Goal: Entertainment & Leisure: Browse casually

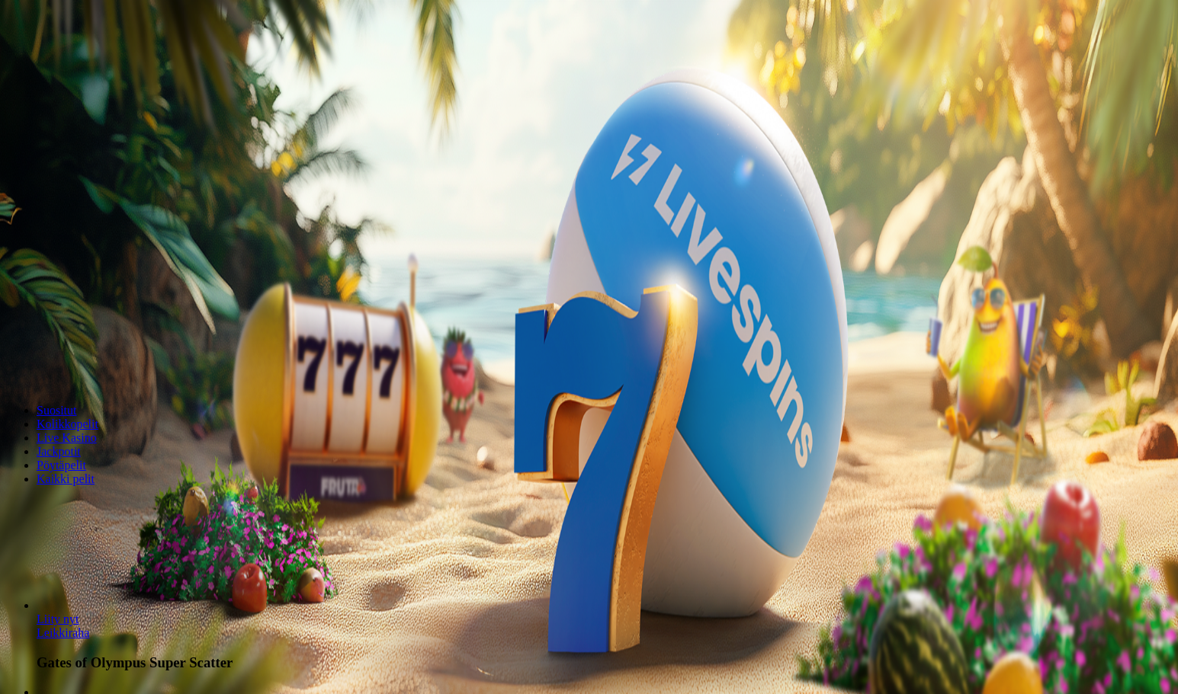
drag, startPoint x: 683, startPoint y: 157, endPoint x: 623, endPoint y: 166, distance: 60.9
click at [114, 319] on input "***" at bounding box center [60, 326] width 108 height 15
type input "**"
click at [80, 364] on span "Talleta ja pelaa" at bounding box center [46, 369] width 68 height 11
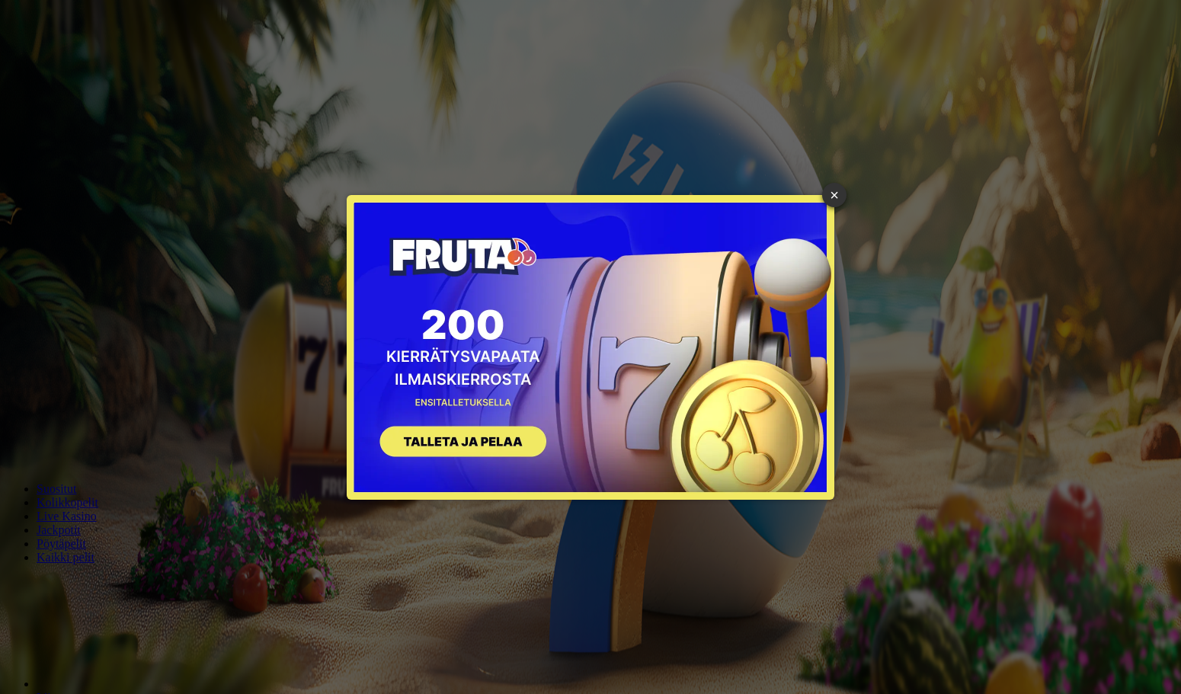
click at [489, 442] on button "SIGN UP" at bounding box center [456, 444] width 192 height 48
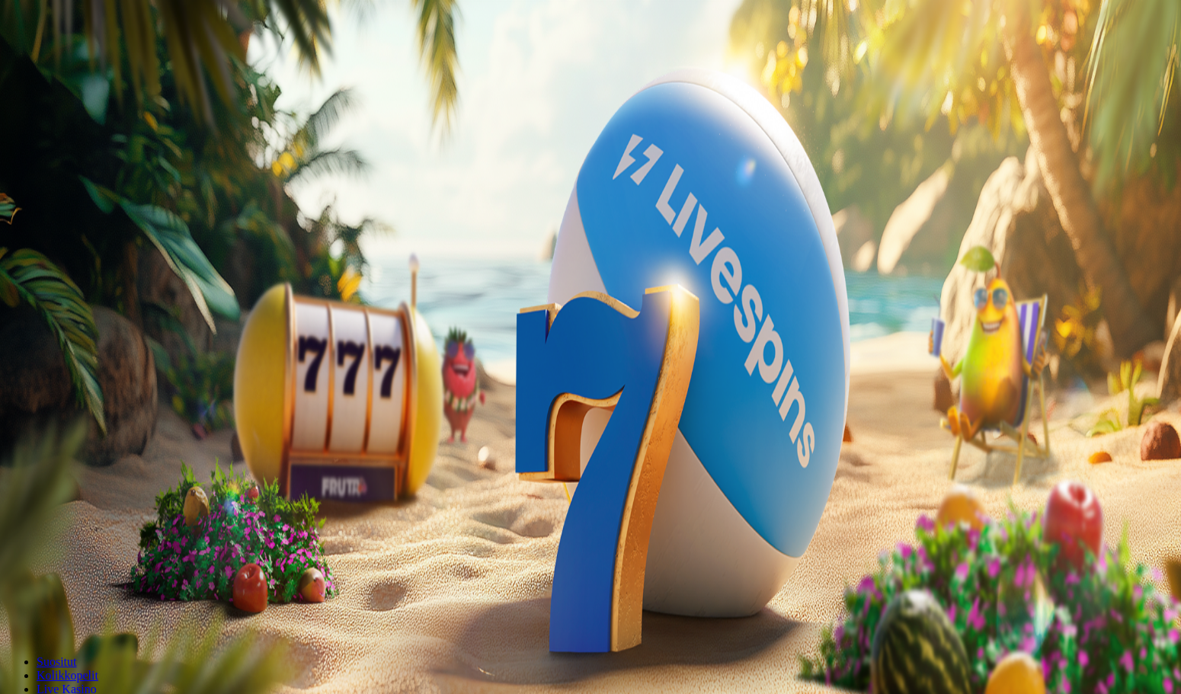
click at [95, 61] on span "Kirjaudu" at bounding box center [111, 55] width 37 height 11
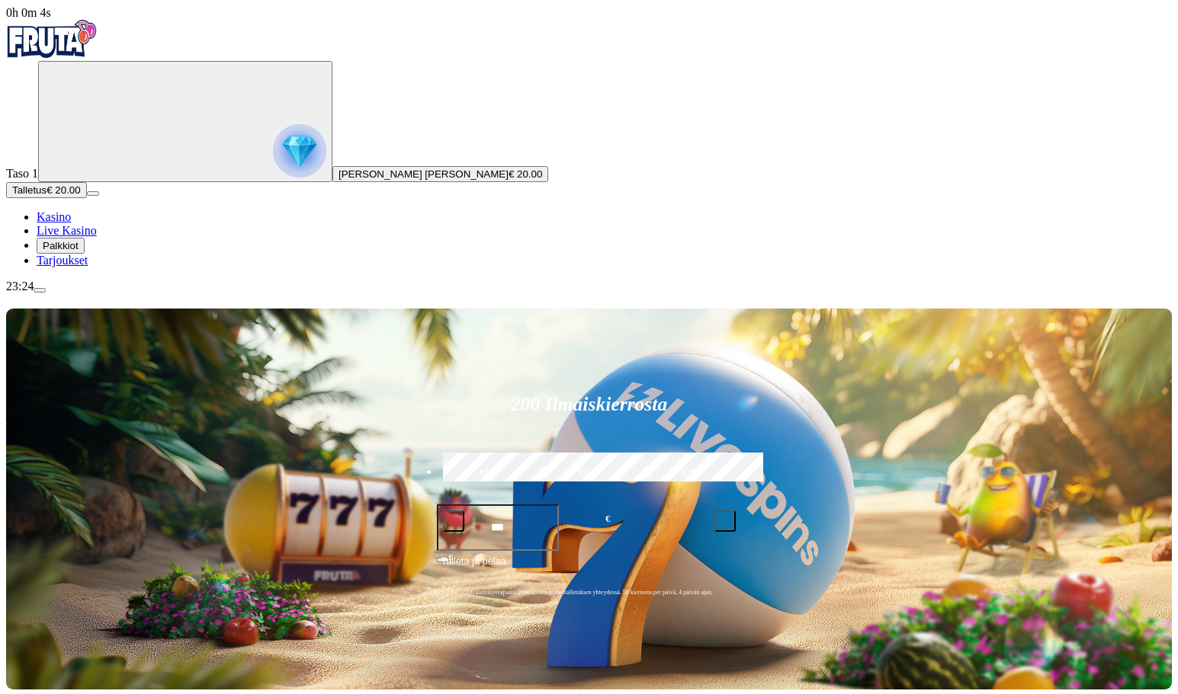
click at [79, 252] on span "Palkkiot" at bounding box center [61, 245] width 36 height 11
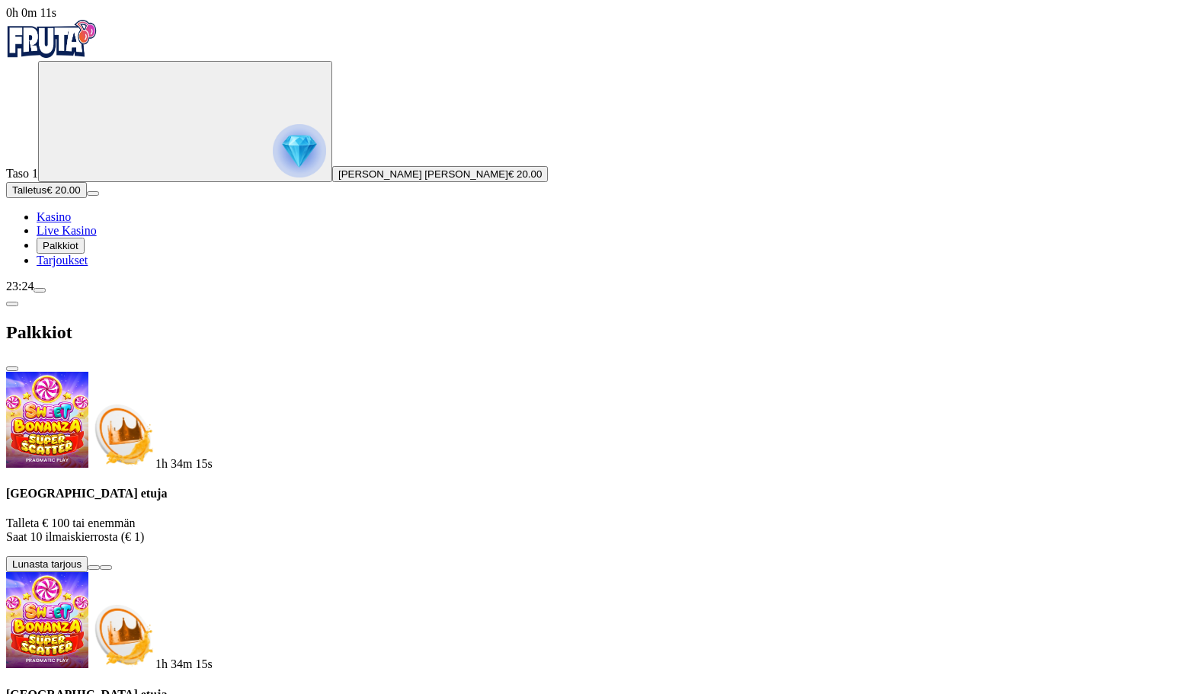
click at [97, 237] on span "Live Kasino" at bounding box center [67, 230] width 60 height 13
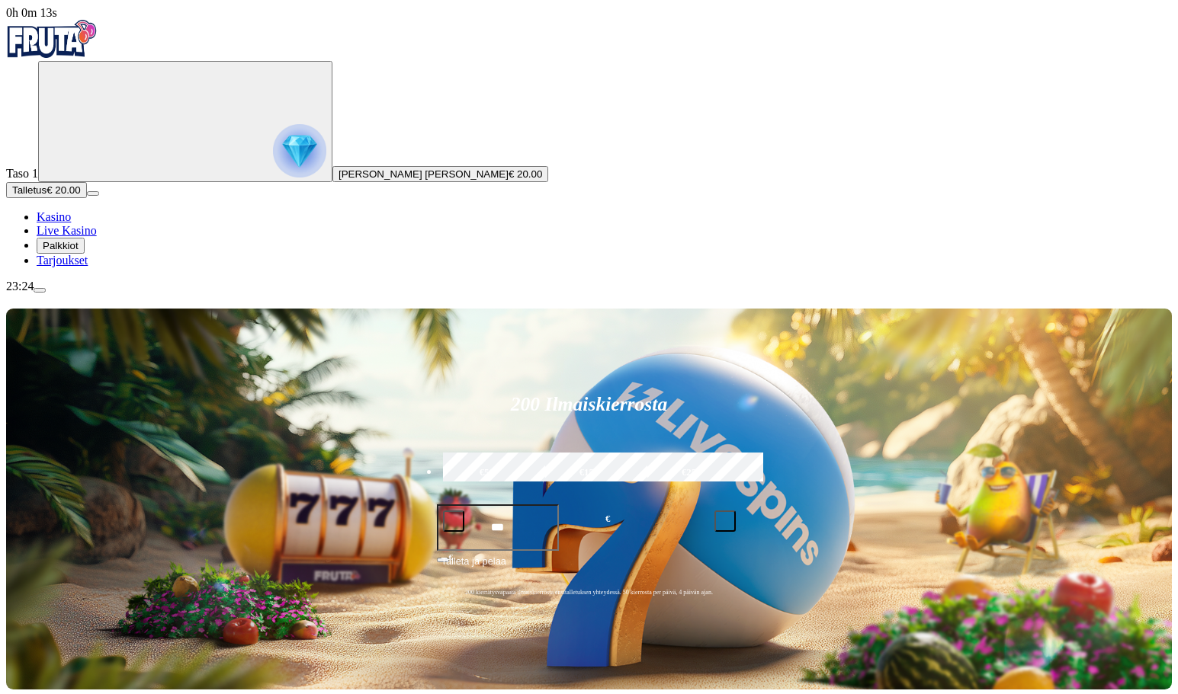
click at [273, 175] on img "Primary" at bounding box center [299, 150] width 53 height 53
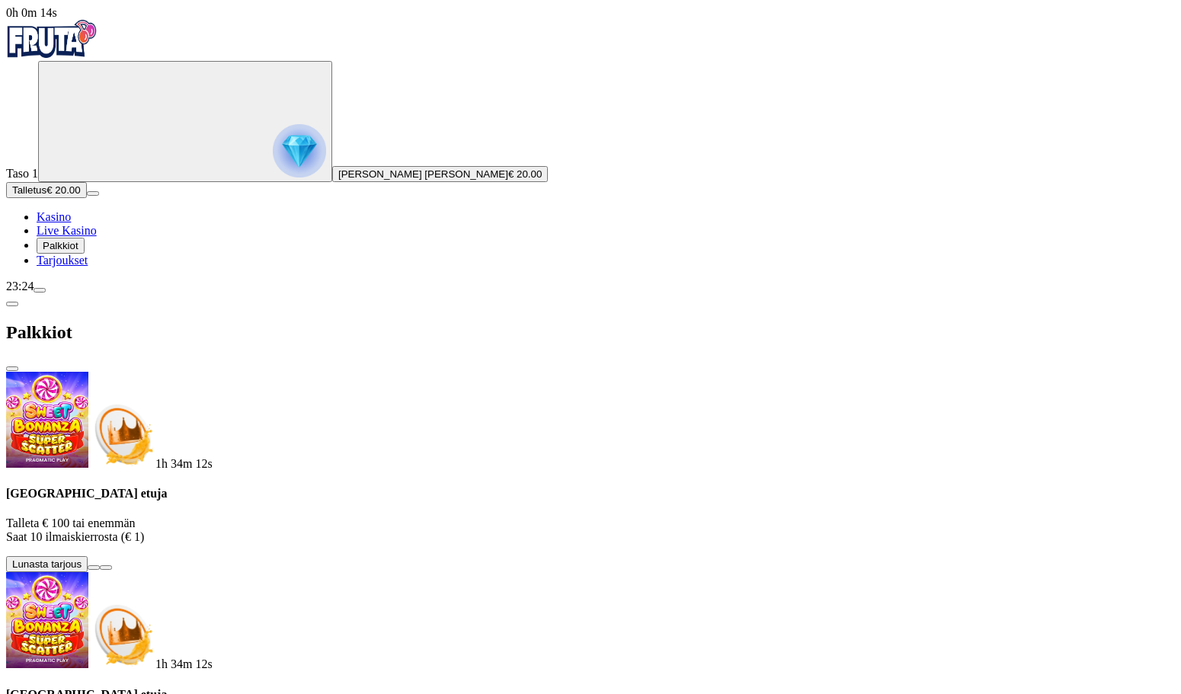
click at [273, 175] on img "Primary" at bounding box center [299, 150] width 53 height 53
click at [84, 267] on span "Tarjoukset" at bounding box center [62, 260] width 51 height 13
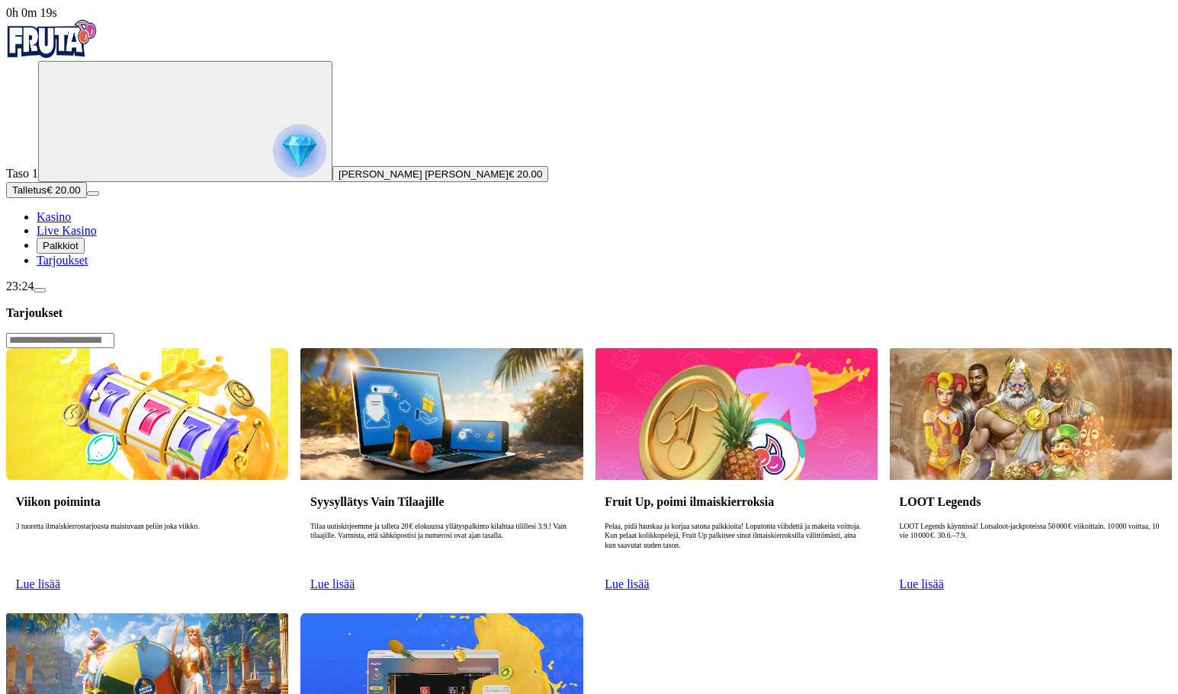
click at [71, 223] on span "Kasino" at bounding box center [54, 216] width 34 height 13
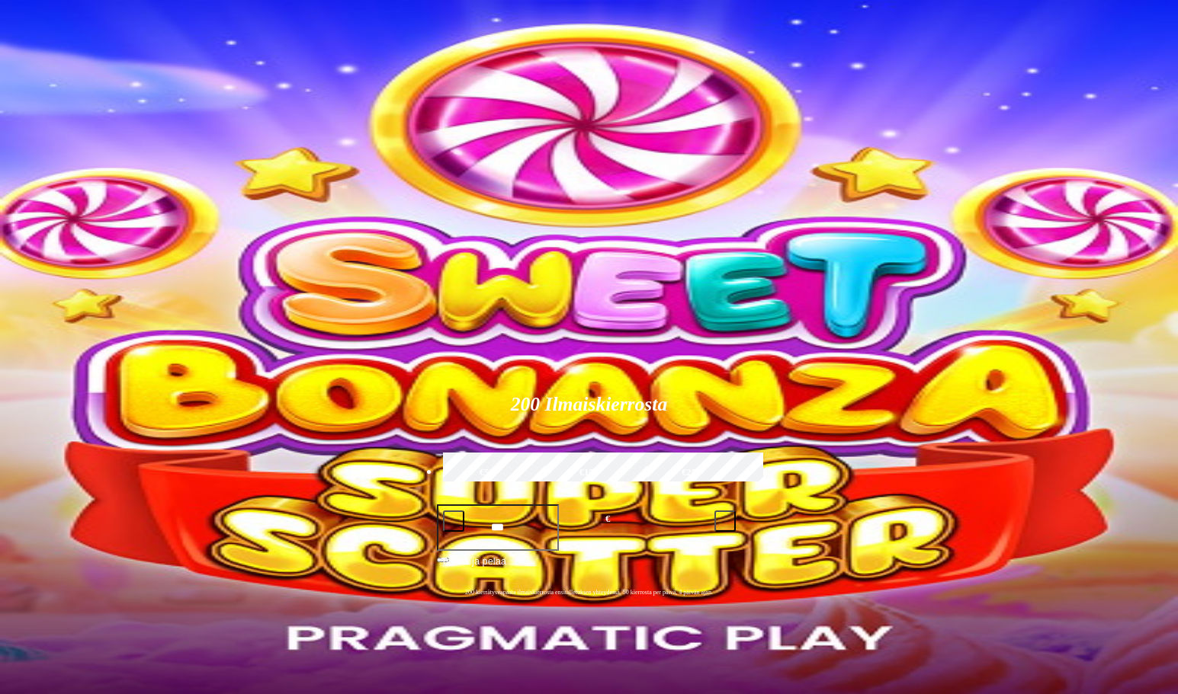
click at [40, 290] on span "menu icon" at bounding box center [40, 290] width 0 height 0
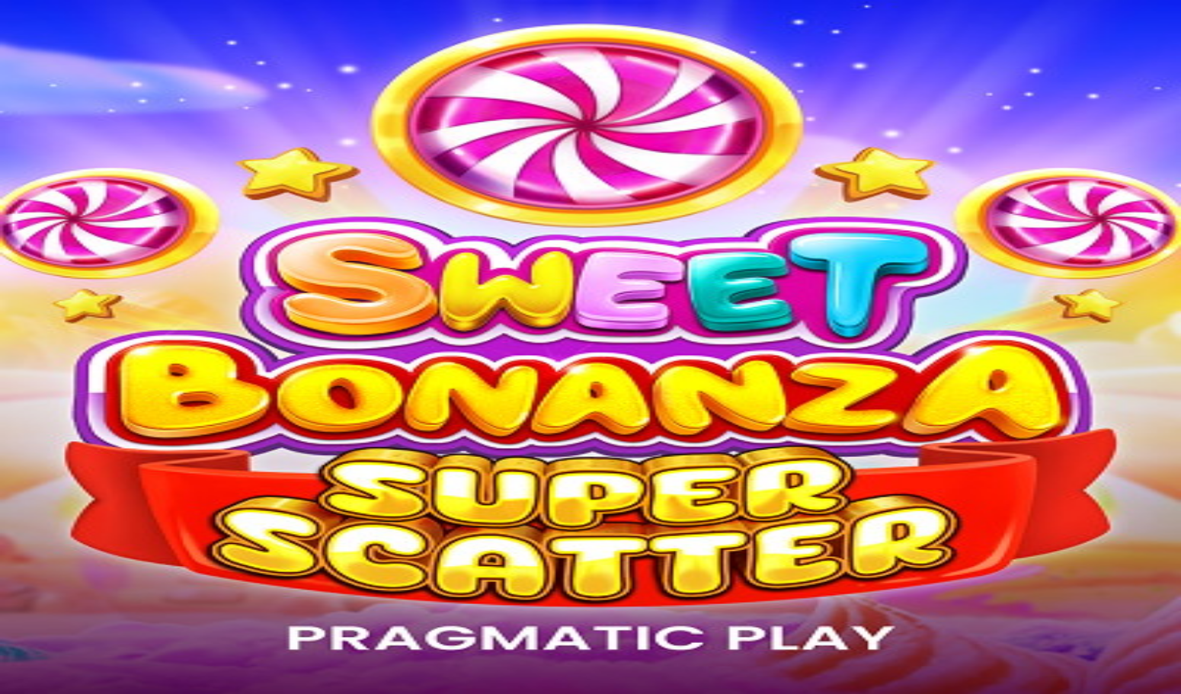
click at [104, 567] on span "Historia" at bounding box center [86, 572] width 34 height 11
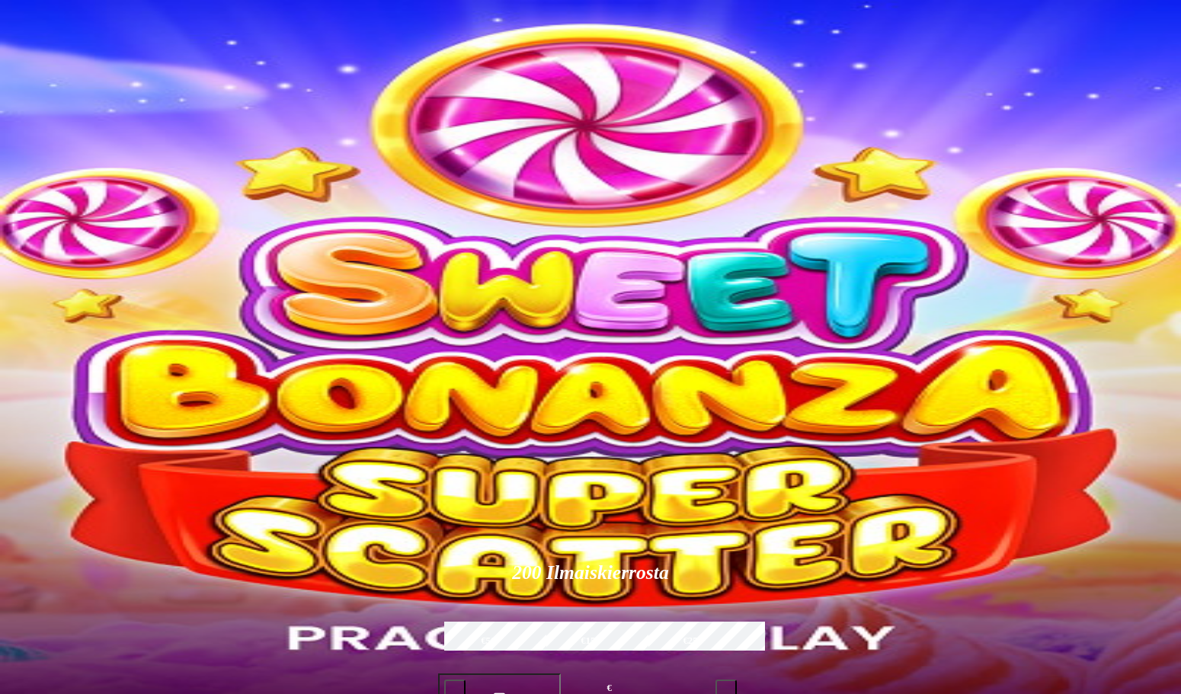
click at [12, 369] on span "close icon" at bounding box center [12, 369] width 0 height 0
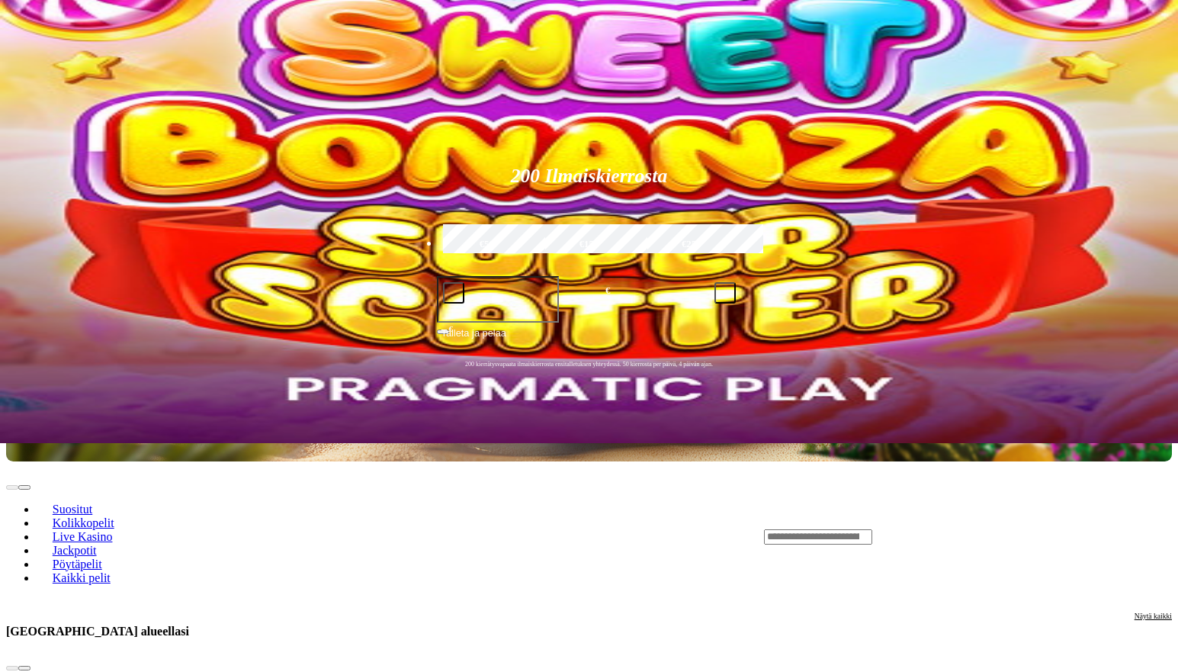
scroll to position [305, 0]
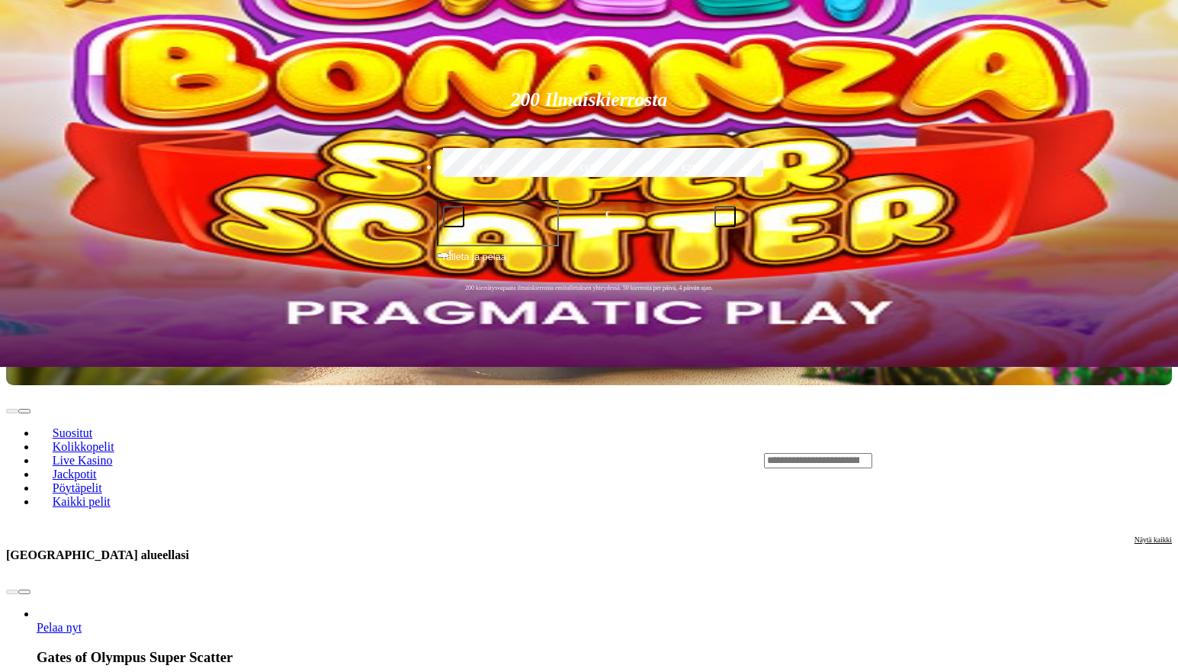
click at [24, 591] on span "chevron-right icon" at bounding box center [24, 591] width 0 height 0
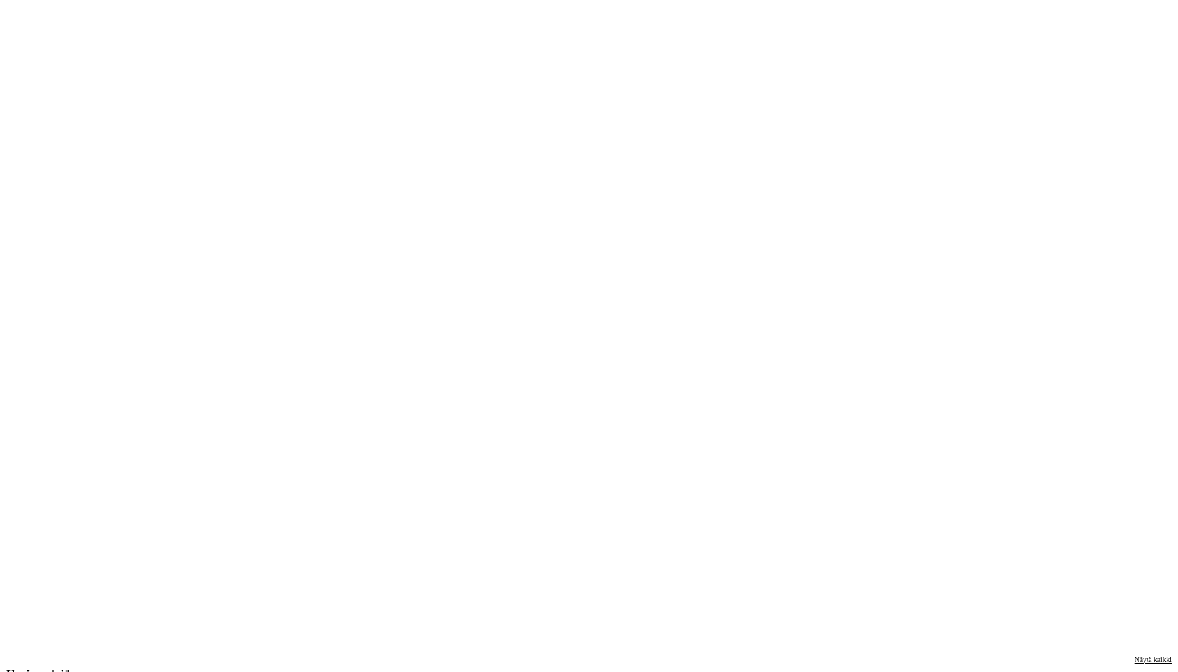
scroll to position [1296, 0]
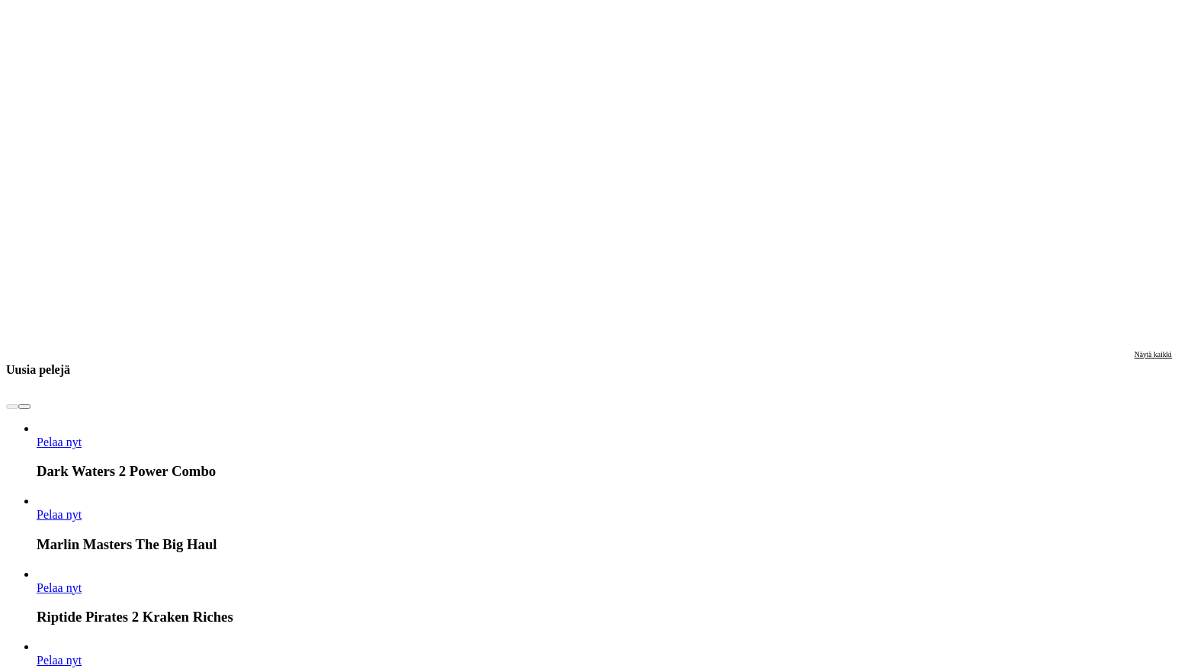
scroll to position [1448, 0]
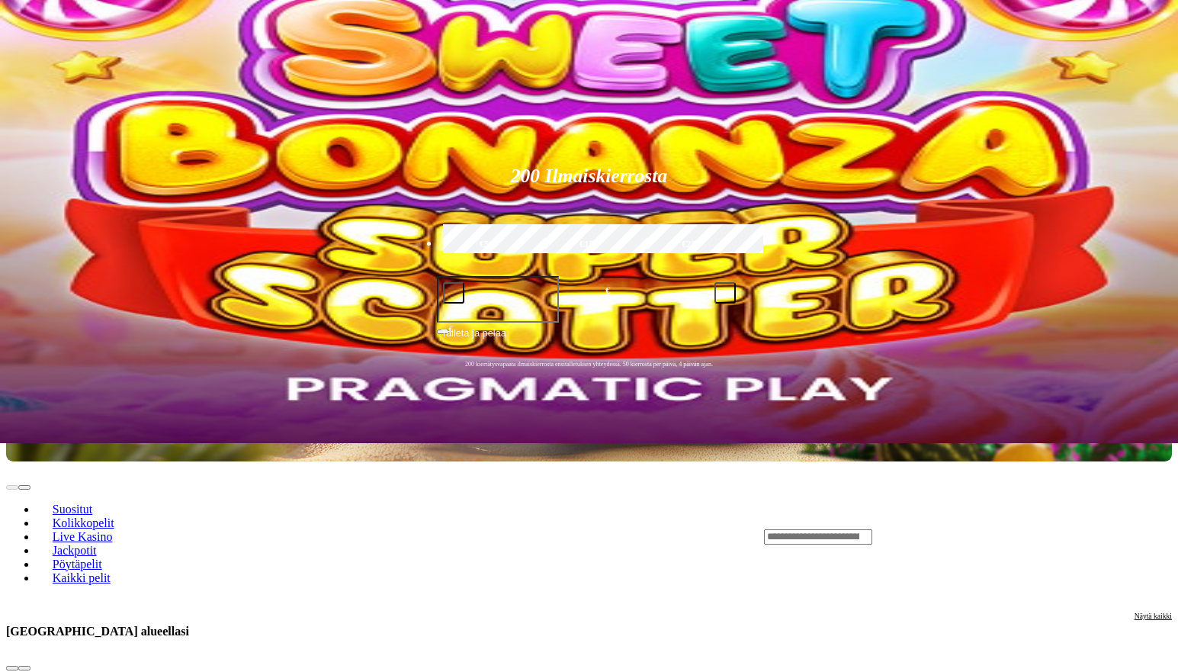
scroll to position [0, 0]
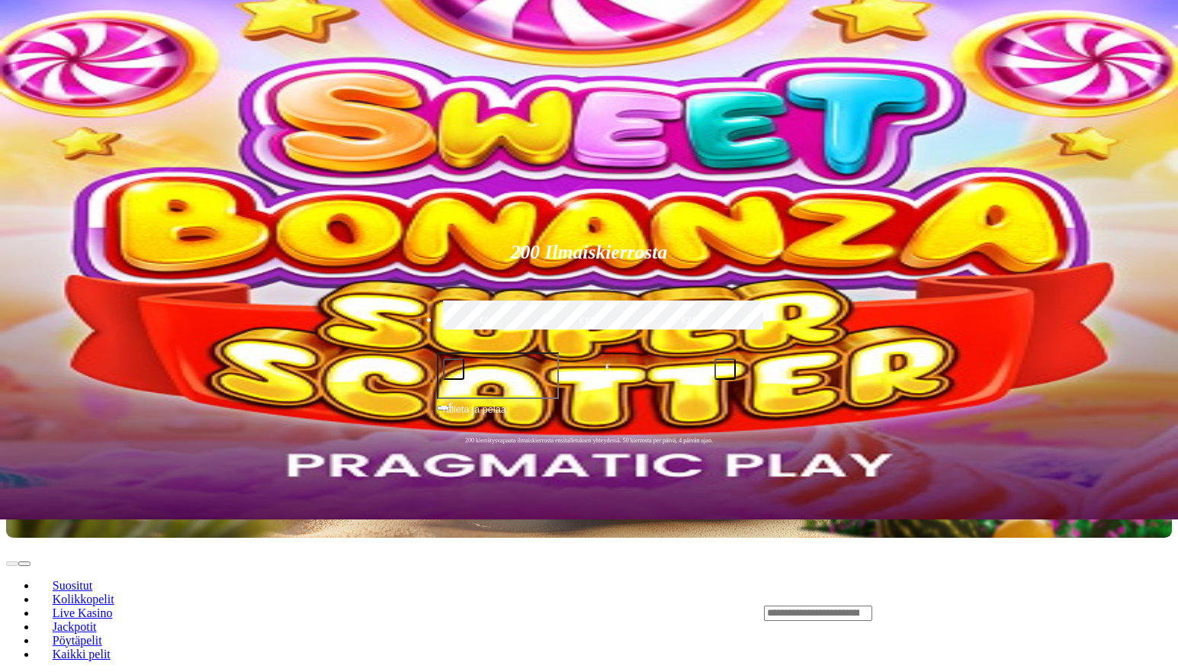
scroll to position [0, 0]
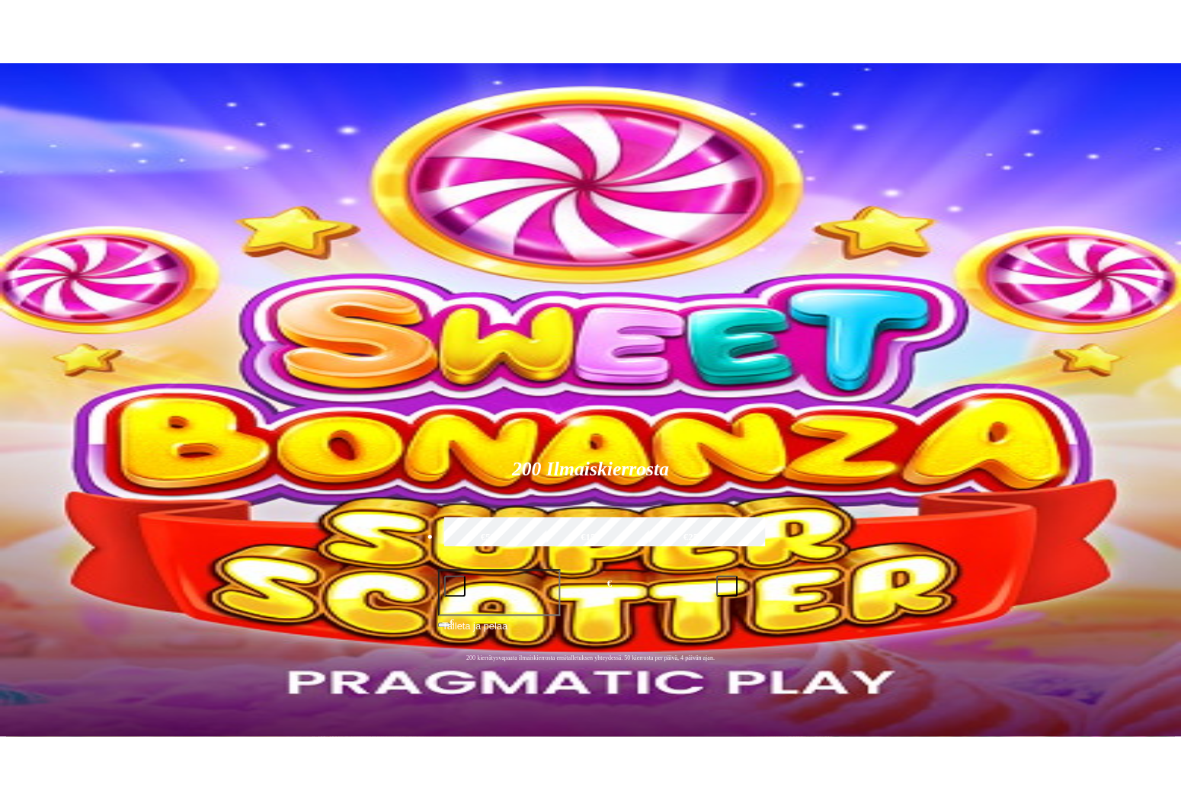
scroll to position [762, 0]
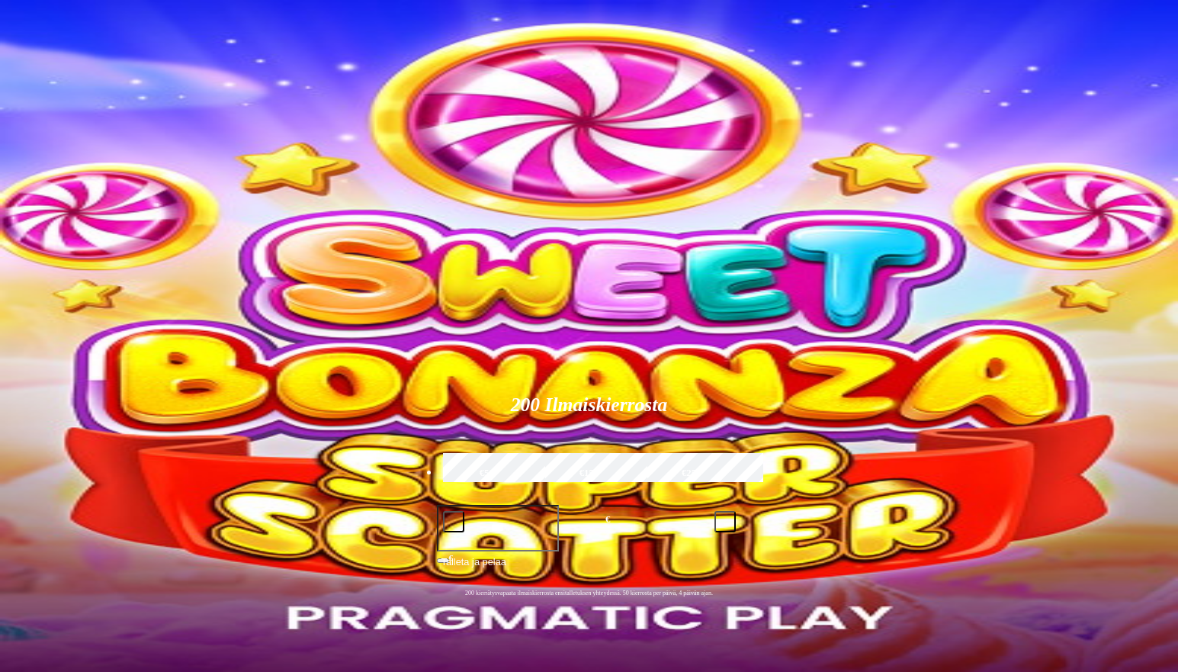
type input "*******"
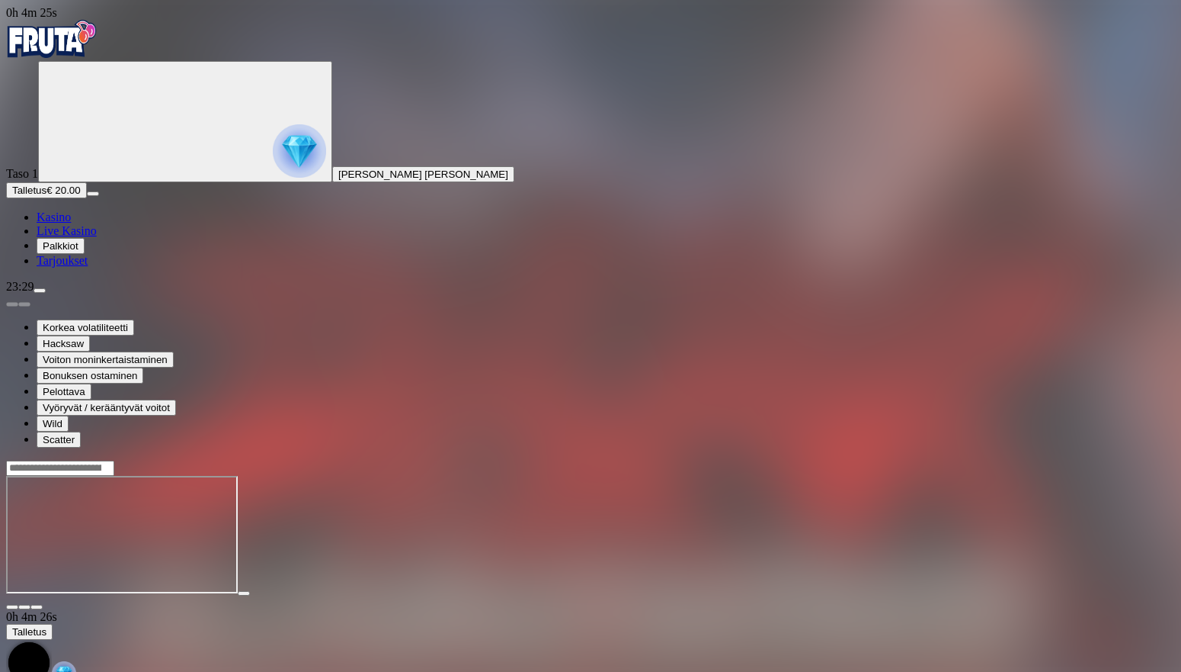
click at [37, 607] on span "fullscreen icon" at bounding box center [37, 607] width 0 height 0
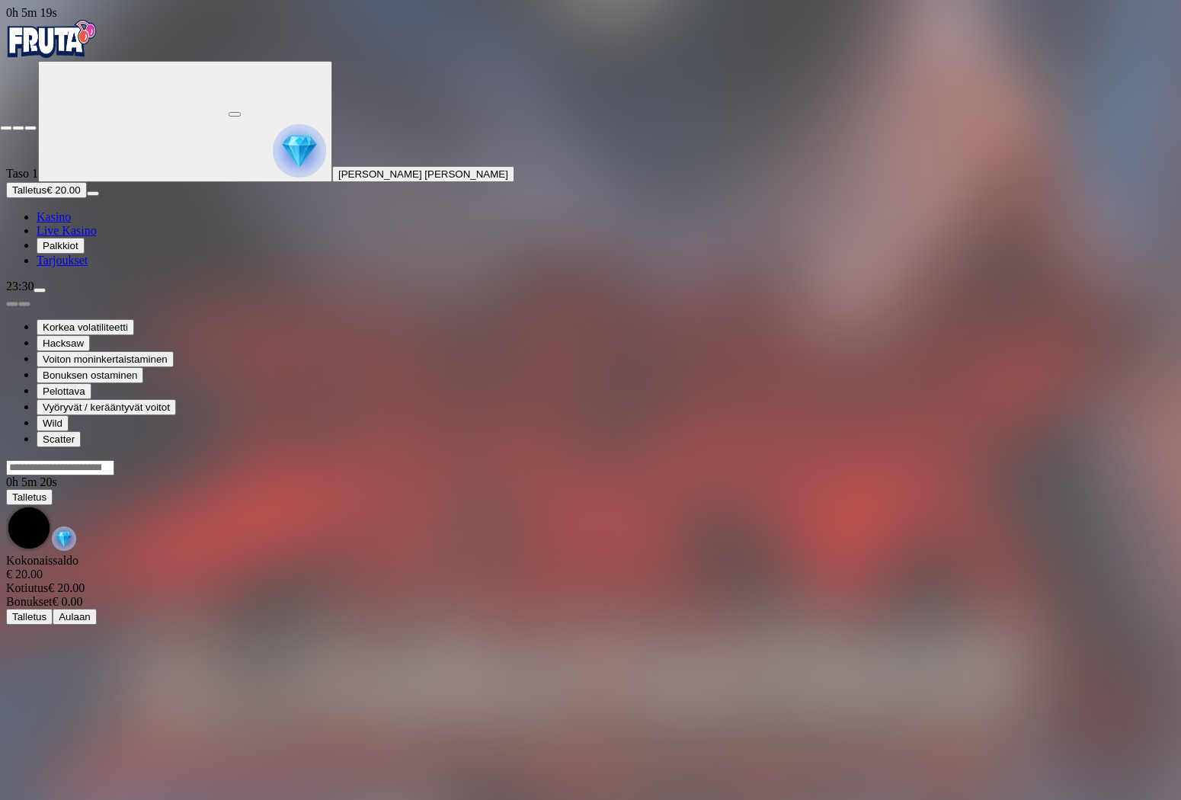
click at [30, 128] on span "fullscreen-exit icon" at bounding box center [30, 128] width 0 height 0
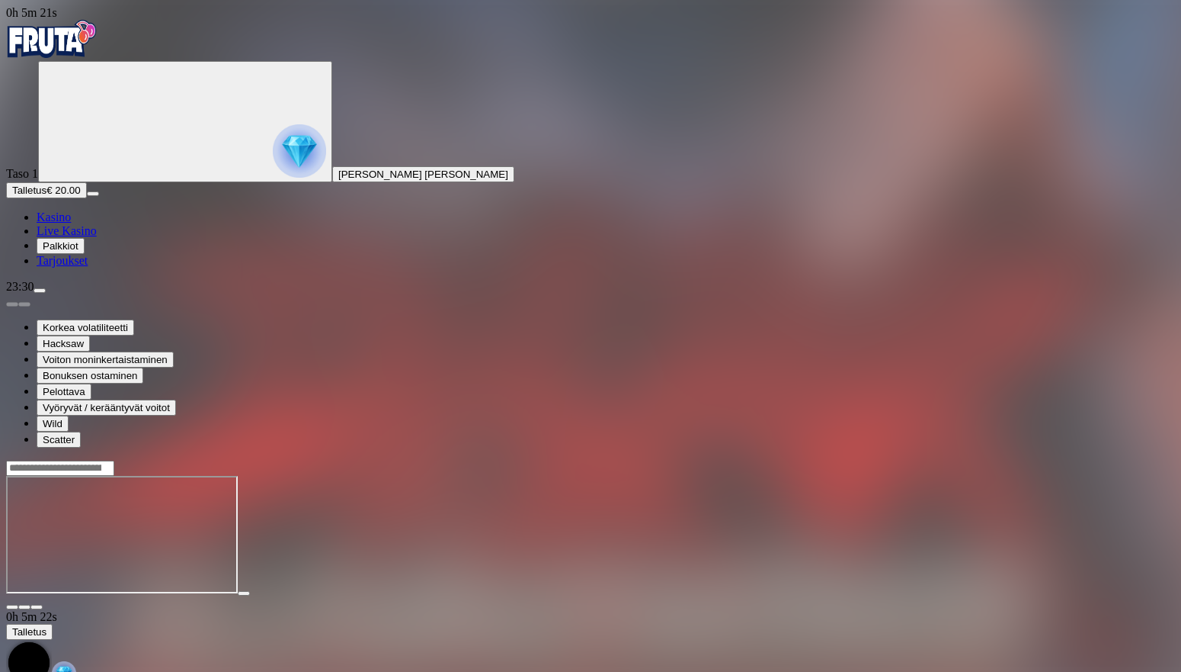
click at [37, 607] on span "fullscreen icon" at bounding box center [37, 607] width 0 height 0
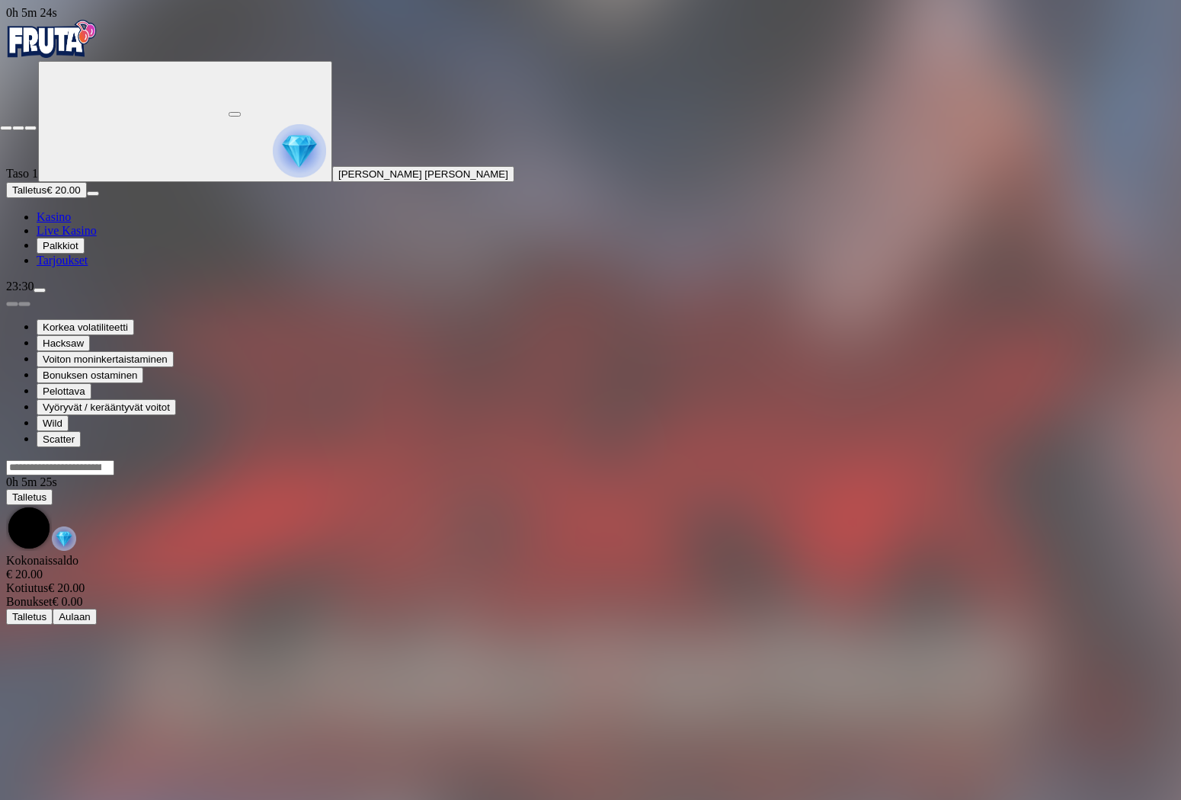
click at [12, 126] on button "button" at bounding box center [6, 128] width 12 height 5
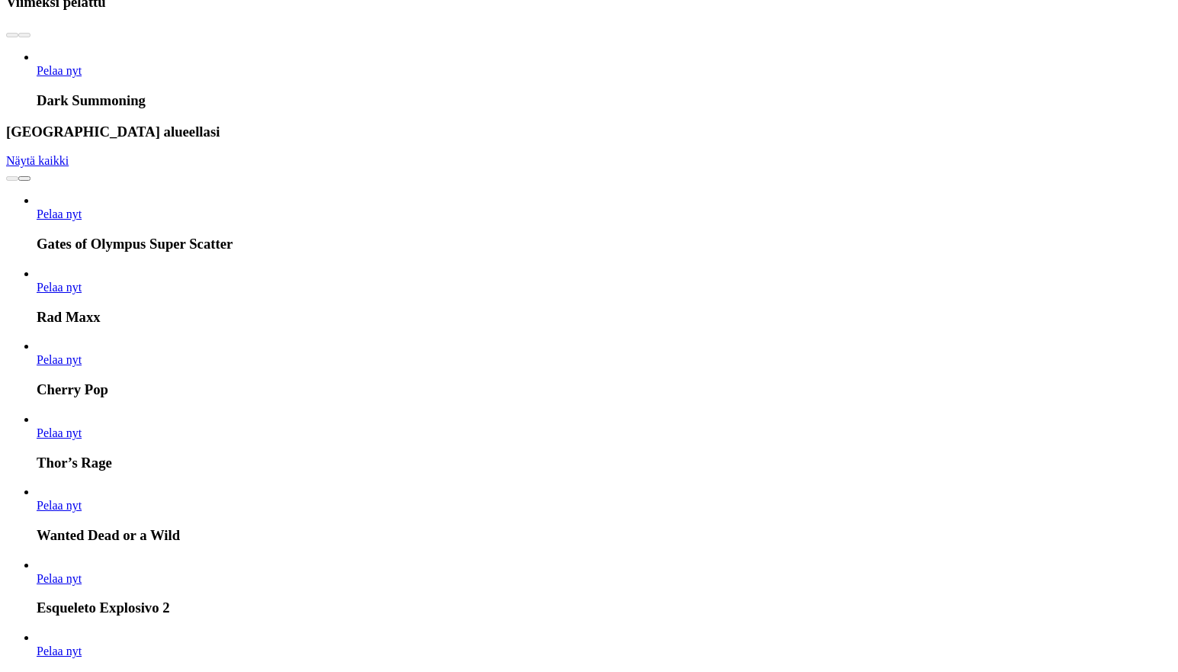
scroll to position [991, 0]
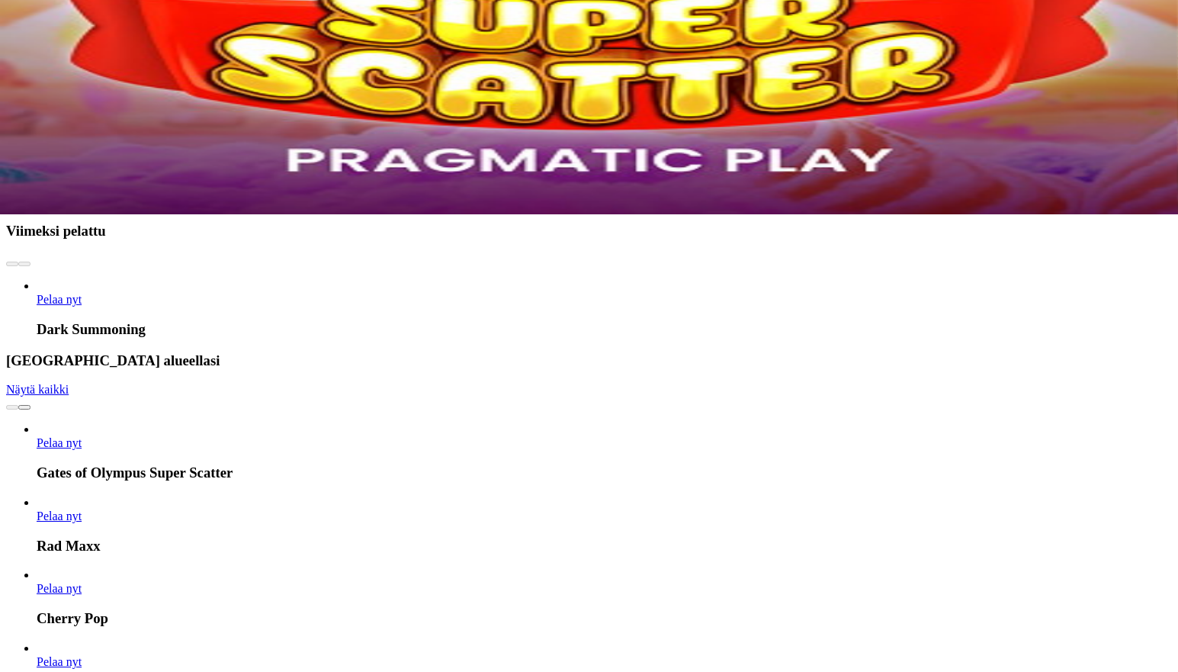
scroll to position [152, 0]
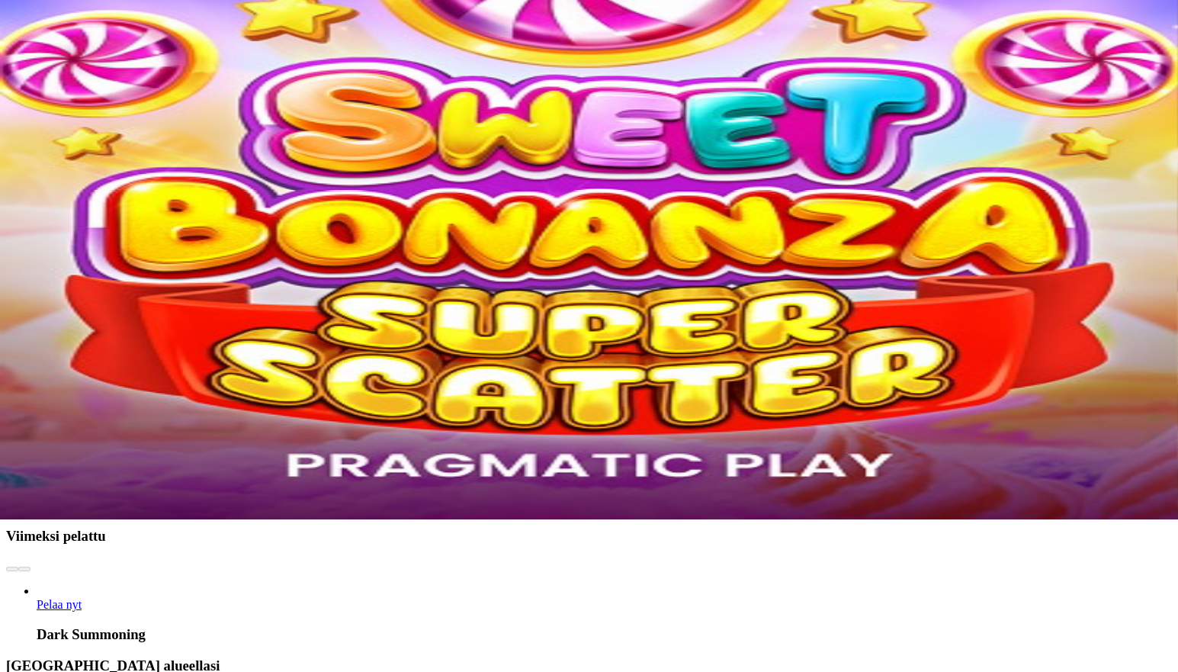
click at [114, 498] on input "Search" at bounding box center [60, 505] width 108 height 15
type input "*******"
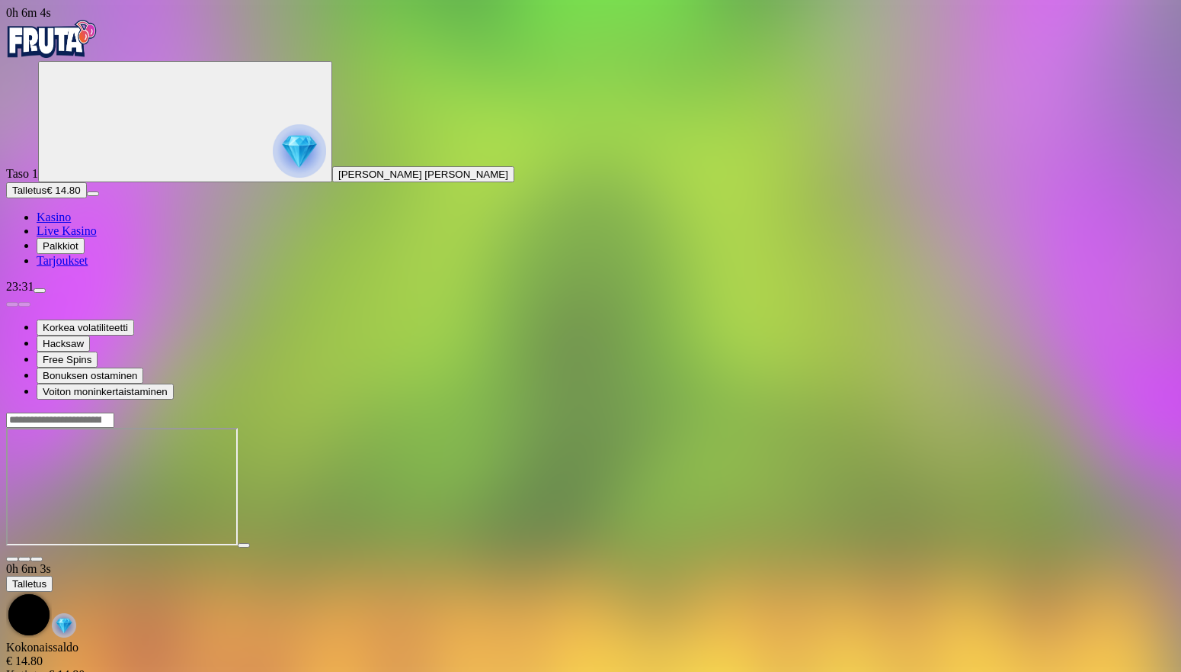
click at [43, 556] on button "button" at bounding box center [36, 558] width 12 height 5
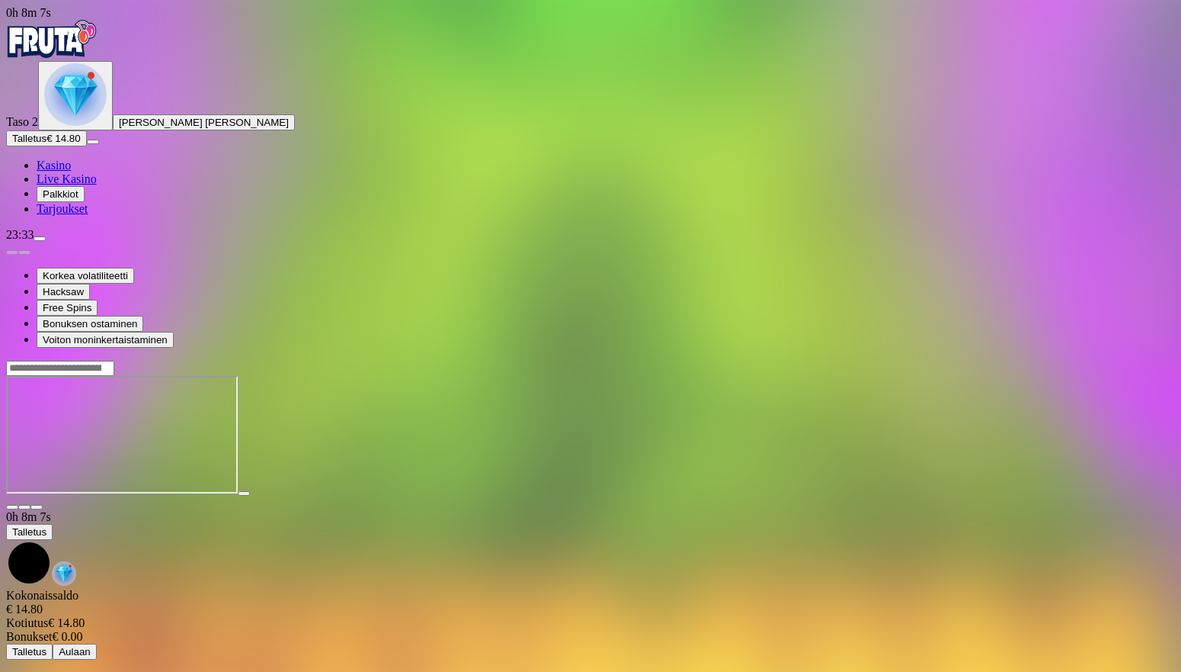
click at [12, 507] on span "close icon" at bounding box center [12, 507] width 0 height 0
